Goal: Check status: Check status

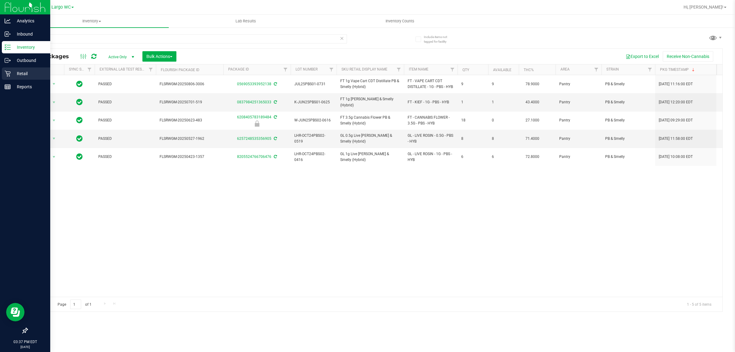
click at [7, 72] on icon at bounding box center [8, 73] width 6 height 6
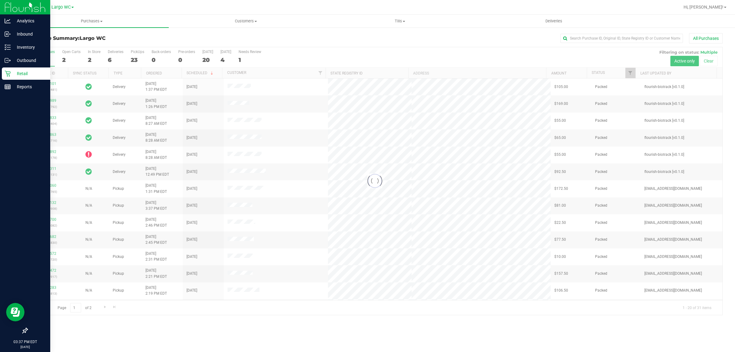
click at [93, 52] on div at bounding box center [374, 180] width 695 height 267
click at [93, 52] on div "In Store" at bounding box center [94, 52] width 13 height 4
click at [0, 0] on input "In Store 2" at bounding box center [0, 0] width 0 height 0
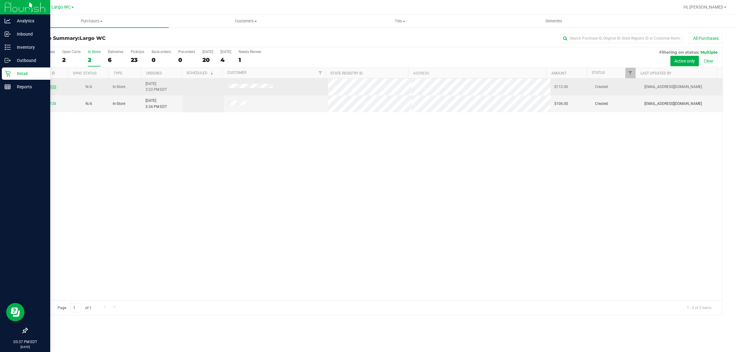
click at [51, 86] on link "11851026" at bounding box center [47, 87] width 17 height 4
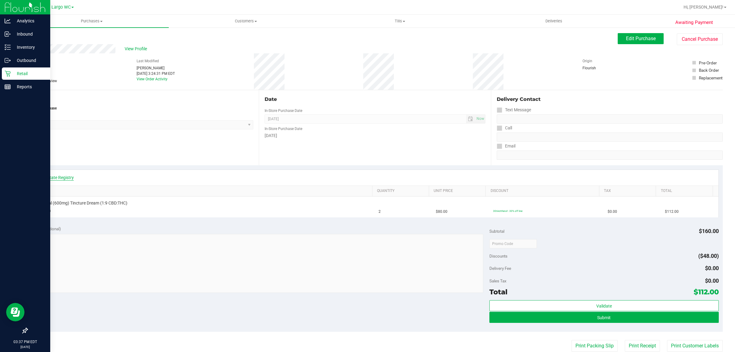
click at [61, 179] on link "View State Registry" at bounding box center [55, 177] width 37 height 6
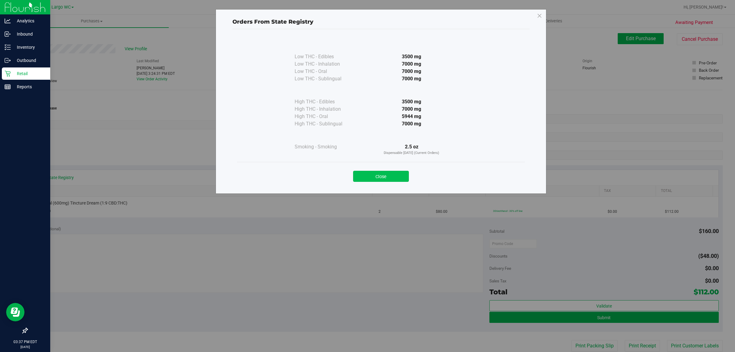
click at [389, 174] on button "Close" at bounding box center [381, 176] width 56 height 11
